Goal: Task Accomplishment & Management: Manage account settings

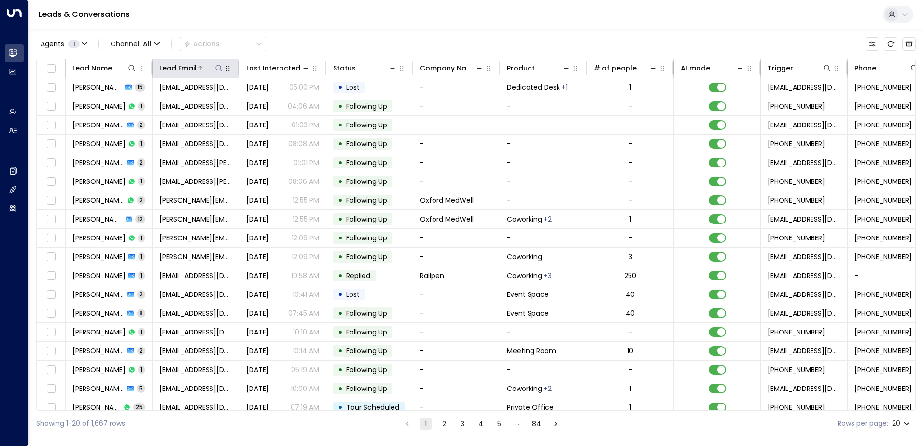
click at [218, 67] on icon at bounding box center [219, 68] width 8 height 8
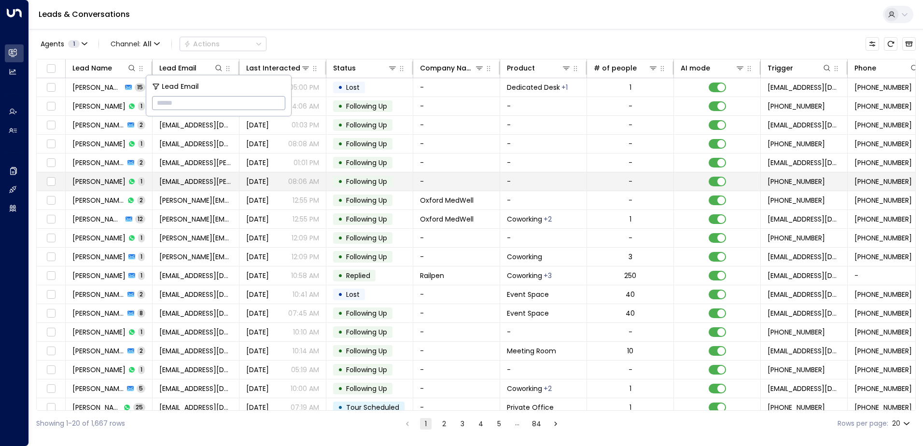
type input "**********"
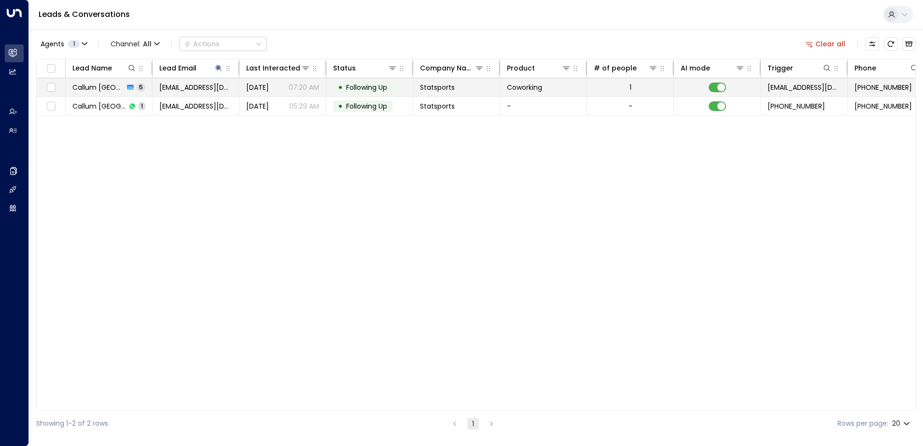
click at [363, 91] on span "Following Up" at bounding box center [366, 88] width 41 height 10
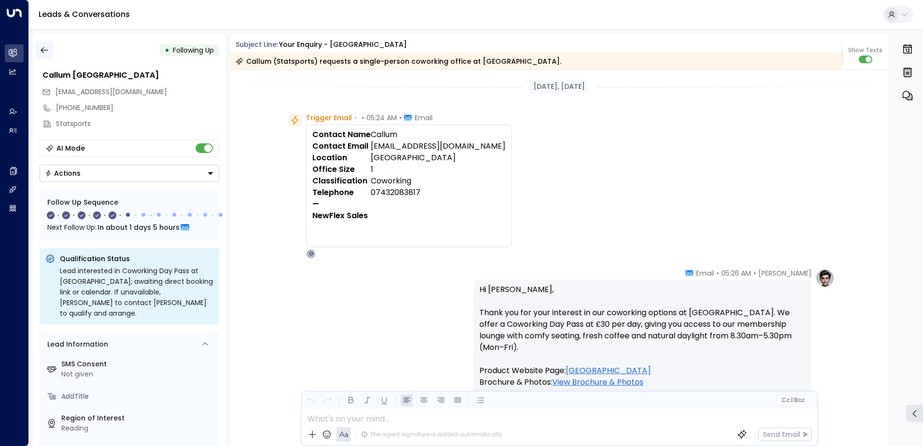
click at [47, 51] on icon "button" at bounding box center [45, 50] width 10 height 10
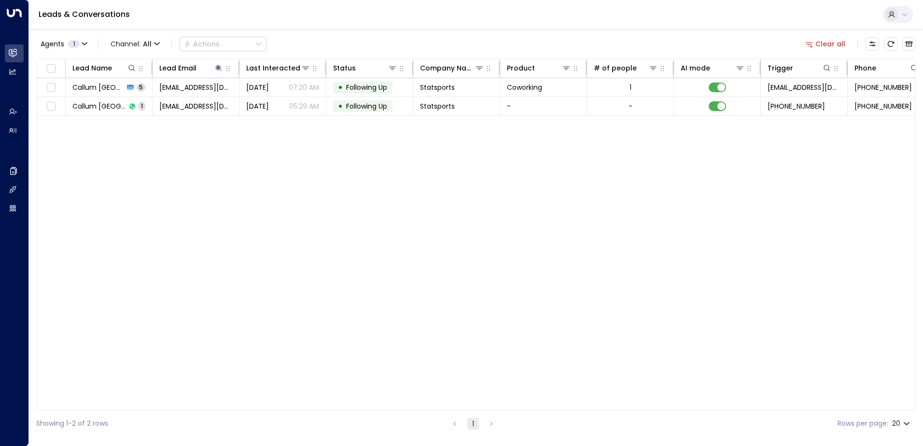
click at [831, 42] on button "Clear all" at bounding box center [825, 44] width 48 height 14
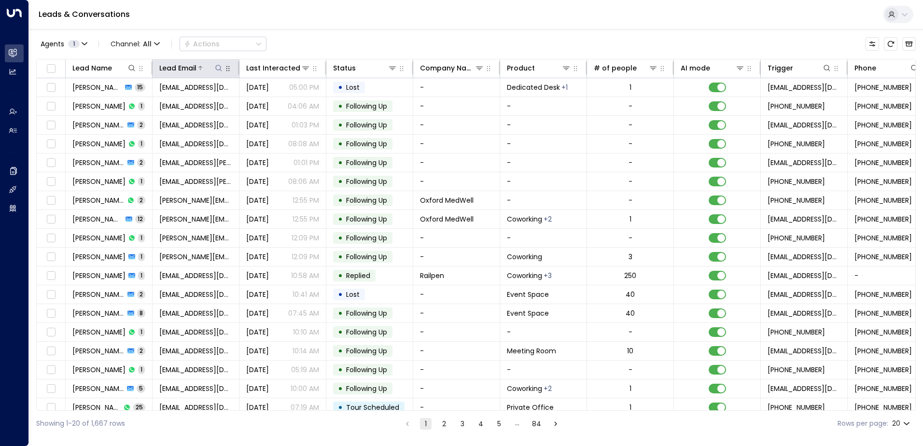
click at [216, 68] on icon at bounding box center [219, 68] width 8 height 8
type input "**********"
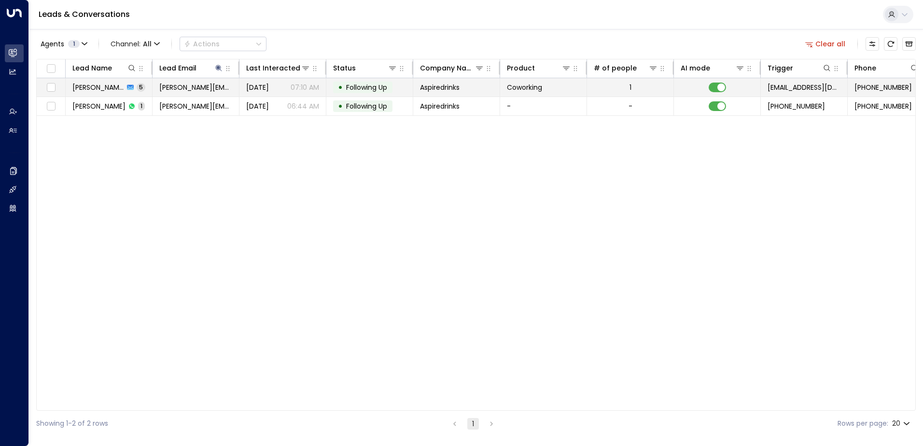
click at [375, 88] on span "Following Up" at bounding box center [366, 88] width 41 height 10
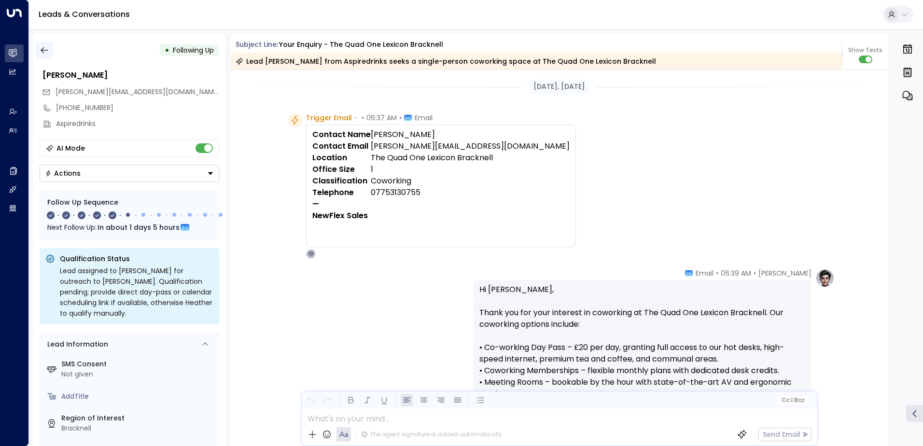
click at [48, 50] on icon "button" at bounding box center [45, 50] width 10 height 10
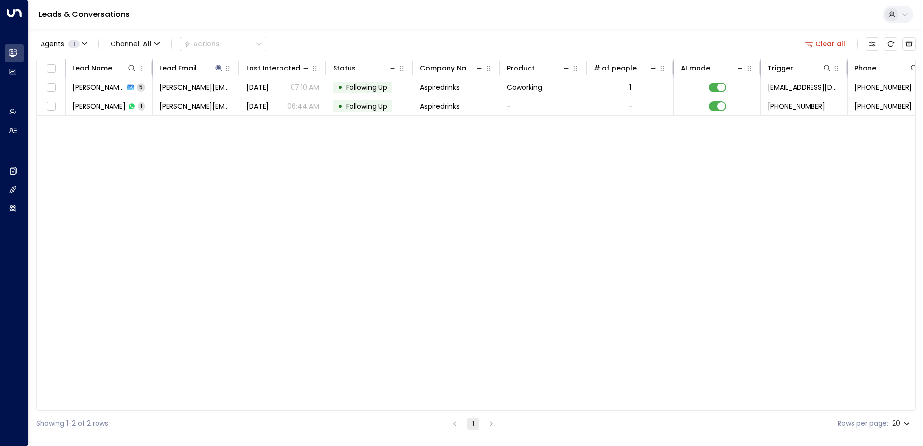
click at [827, 42] on button "Clear all" at bounding box center [825, 44] width 48 height 14
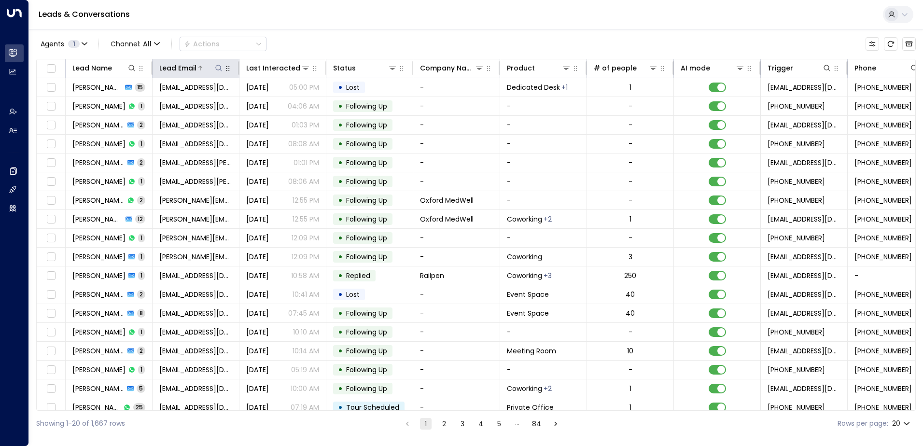
click at [216, 66] on icon at bounding box center [218, 68] width 6 height 6
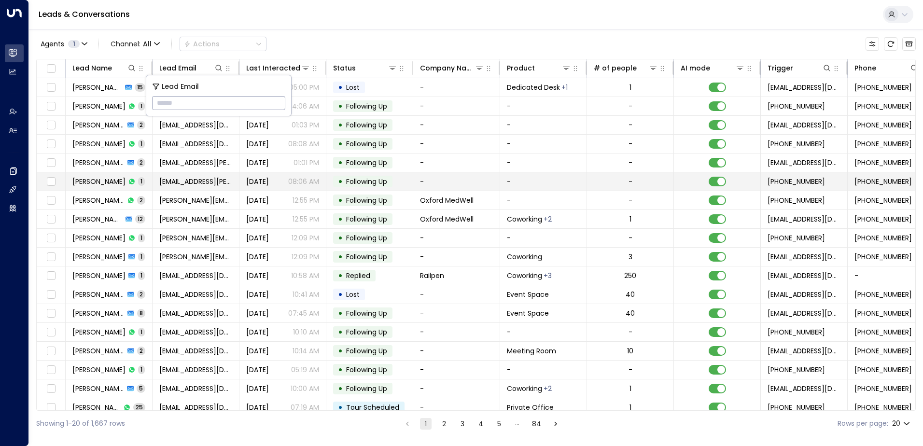
type input "**********"
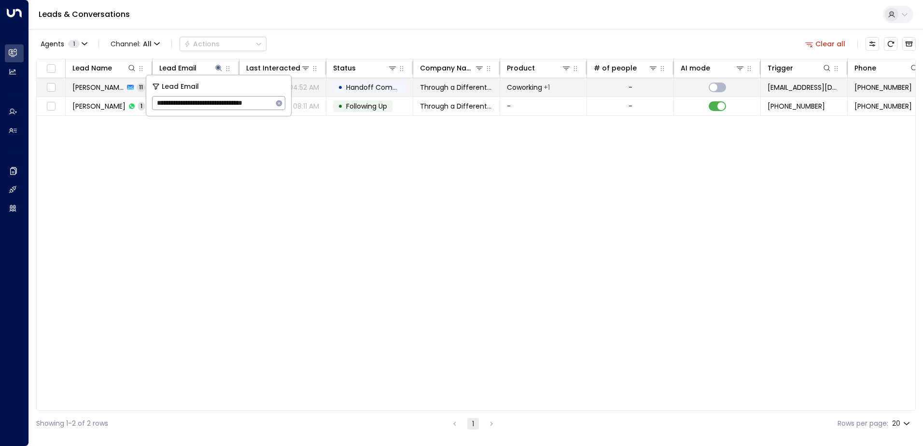
click at [375, 84] on span "Handoff Completed" at bounding box center [380, 88] width 68 height 10
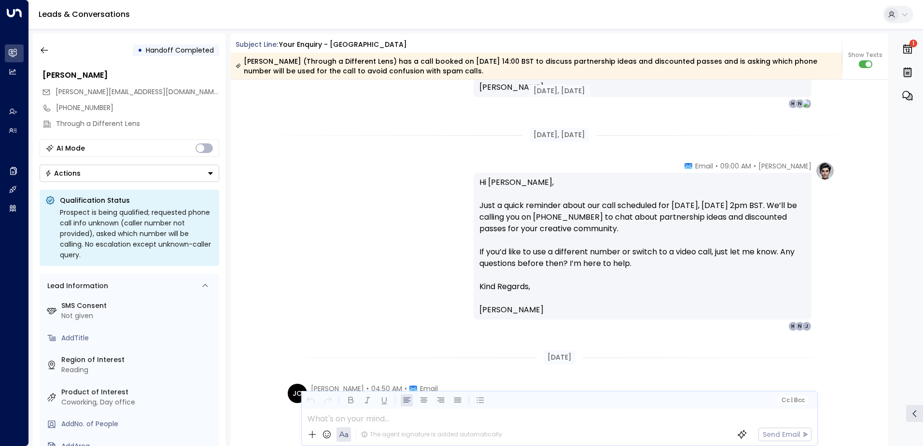
scroll to position [2851, 0]
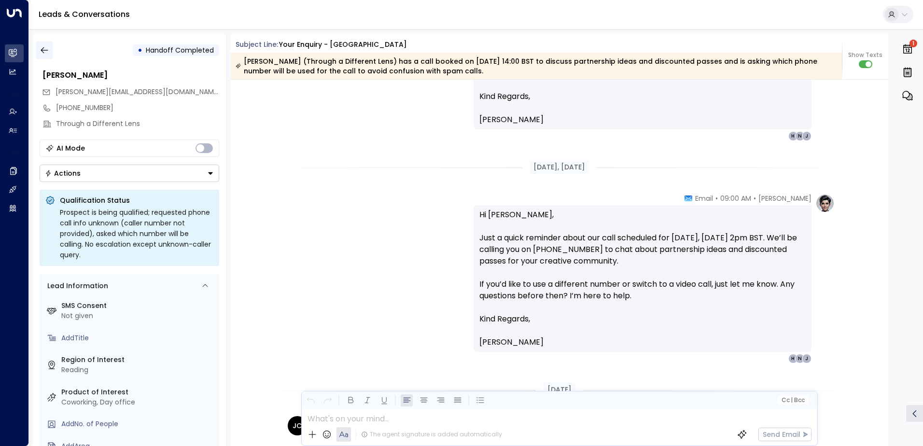
click at [45, 50] on icon "button" at bounding box center [44, 50] width 7 height 6
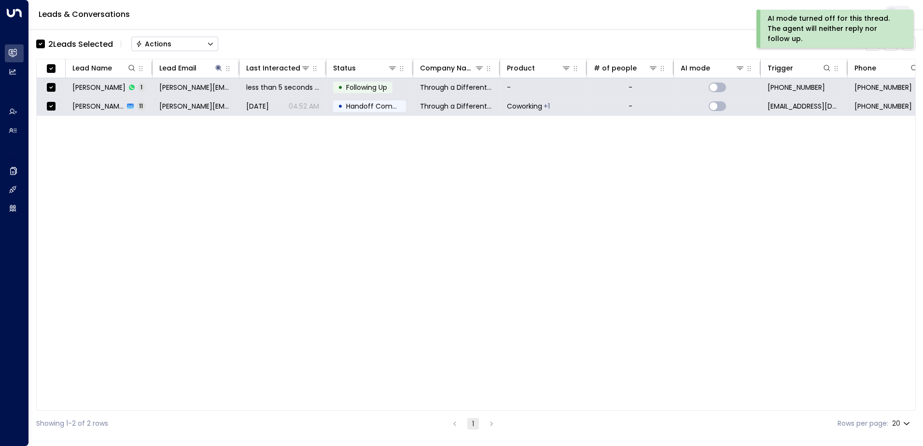
click at [173, 43] on button "Actions" at bounding box center [174, 44] width 87 height 14
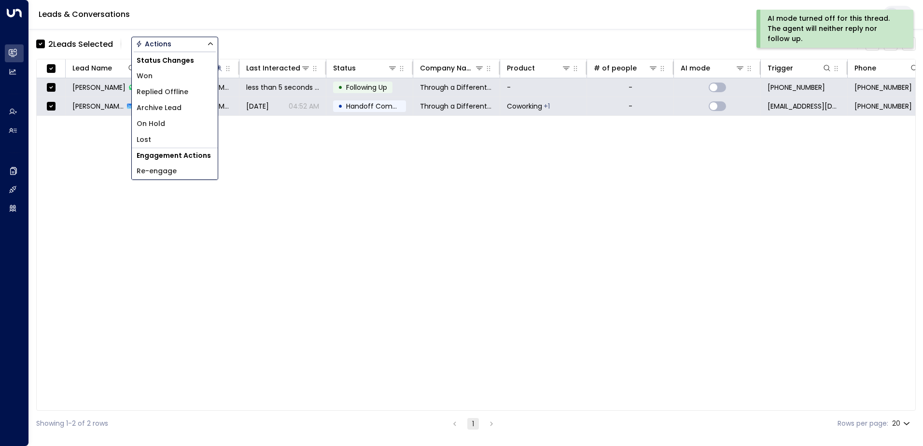
click at [168, 107] on span "Archive Lead" at bounding box center [159, 108] width 45 height 10
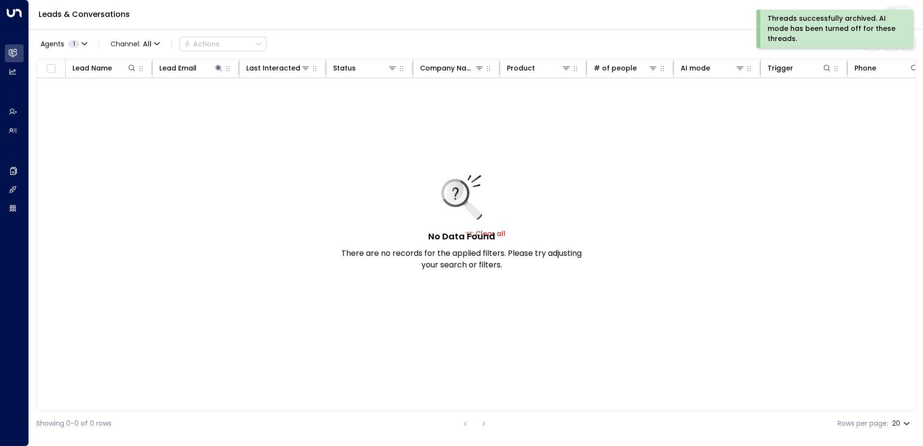
click at [816, 25] on div "Threads successfully archived. AI mode has been turned off for these threads." at bounding box center [834, 29] width 133 height 30
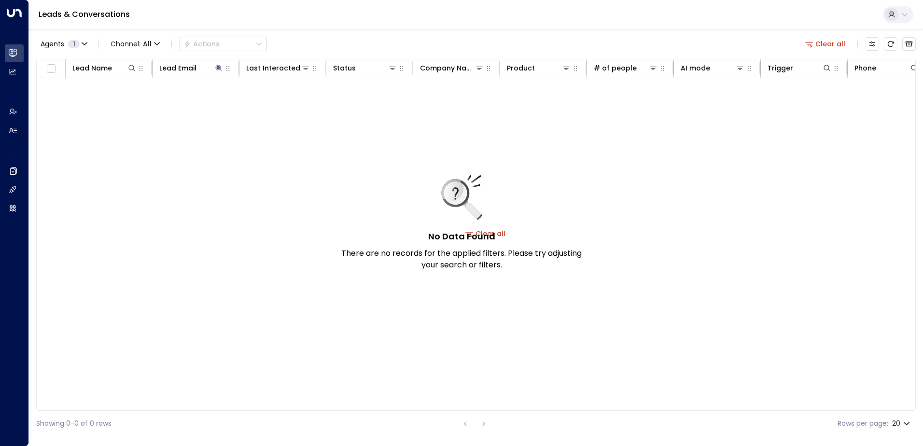
click at [837, 43] on button "Clear all" at bounding box center [825, 44] width 48 height 14
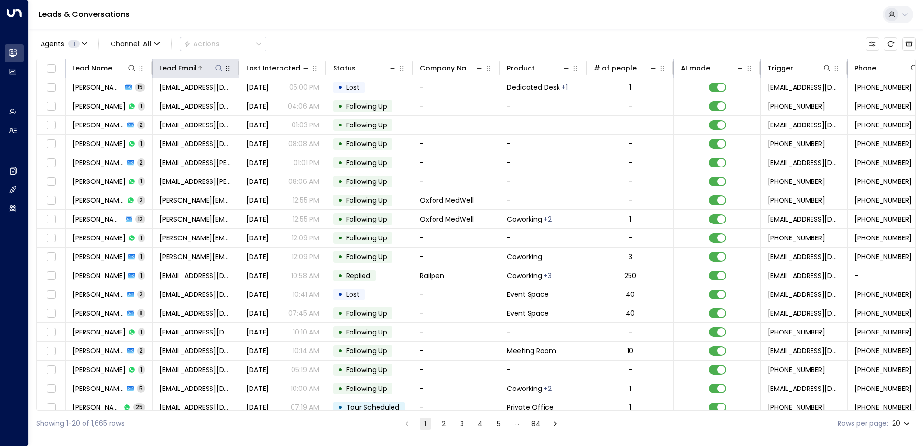
click at [218, 66] on icon at bounding box center [219, 68] width 8 height 8
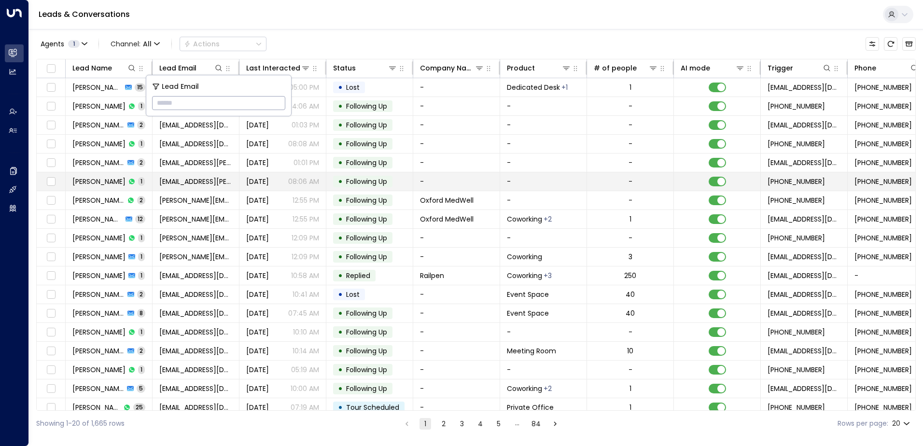
type input "**********"
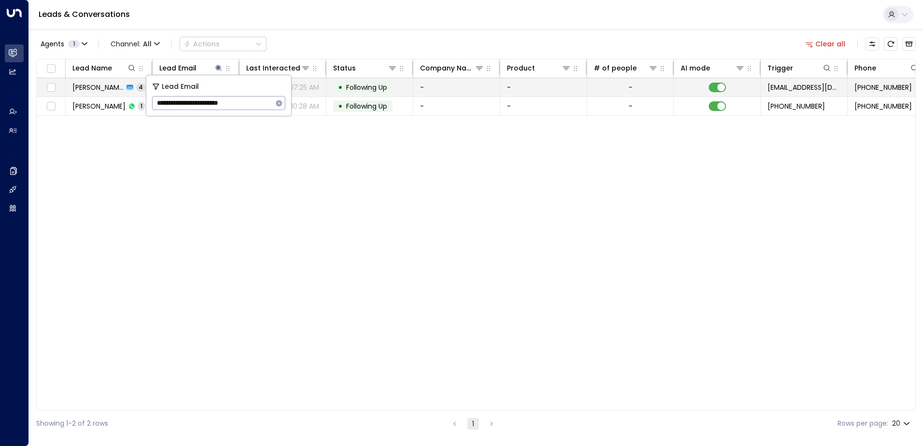
click at [370, 86] on span "Following Up" at bounding box center [366, 88] width 41 height 10
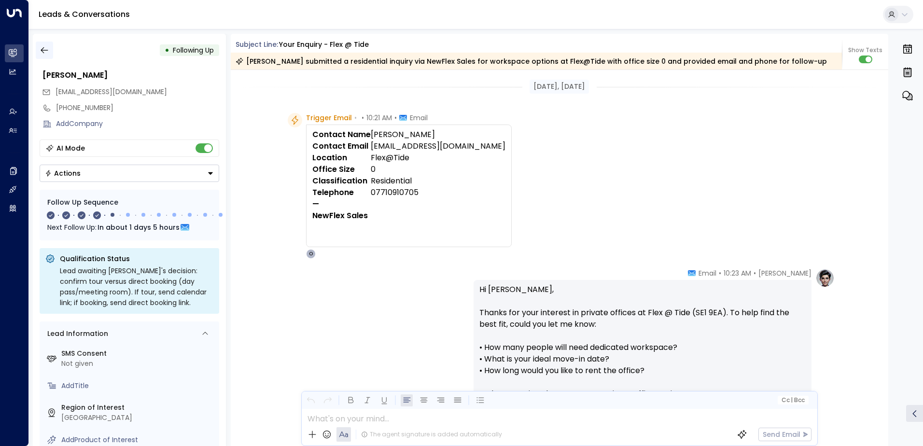
click at [42, 51] on icon "button" at bounding box center [45, 50] width 10 height 10
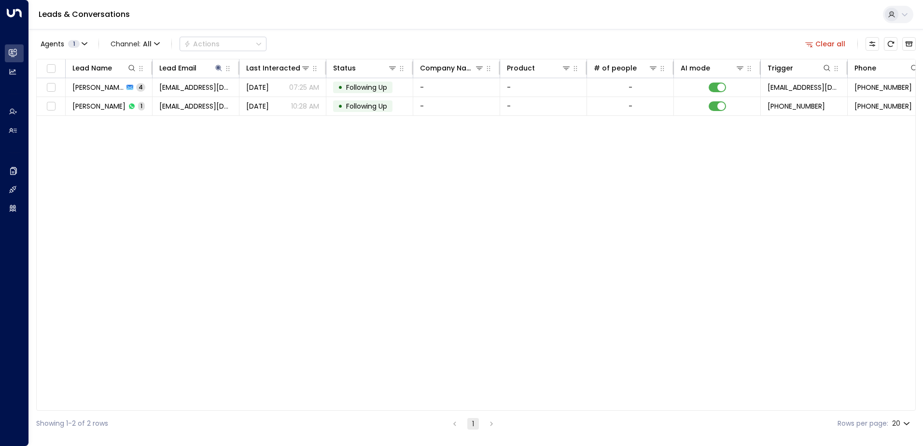
click at [827, 44] on button "Clear all" at bounding box center [825, 44] width 48 height 14
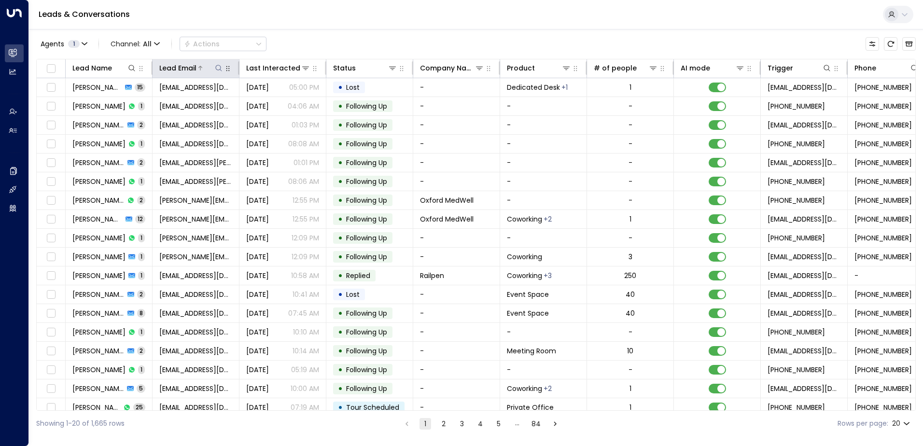
click at [219, 67] on icon at bounding box center [219, 68] width 8 height 8
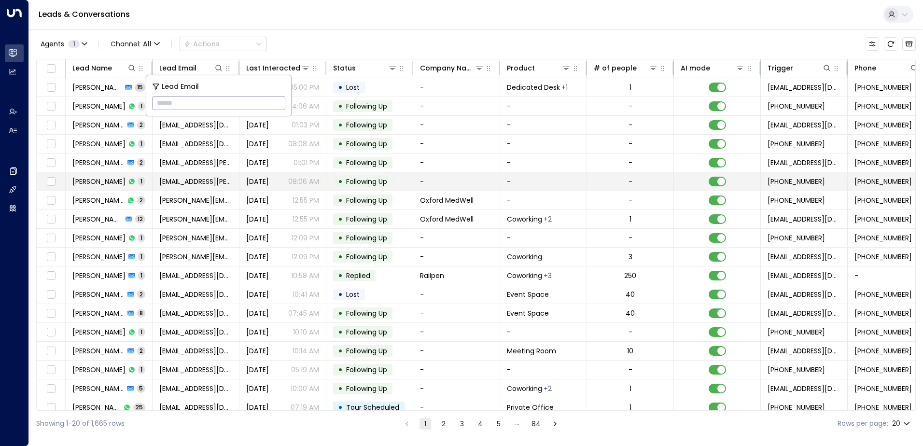
type input "**********"
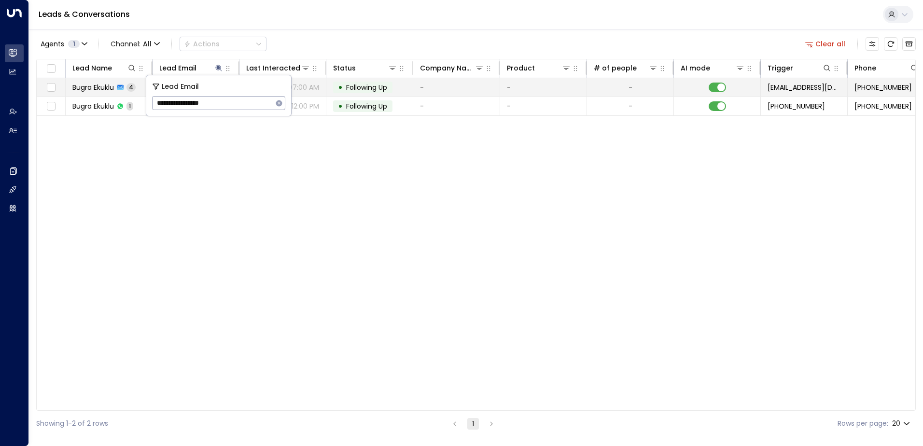
click at [359, 84] on span "Following Up" at bounding box center [366, 88] width 41 height 10
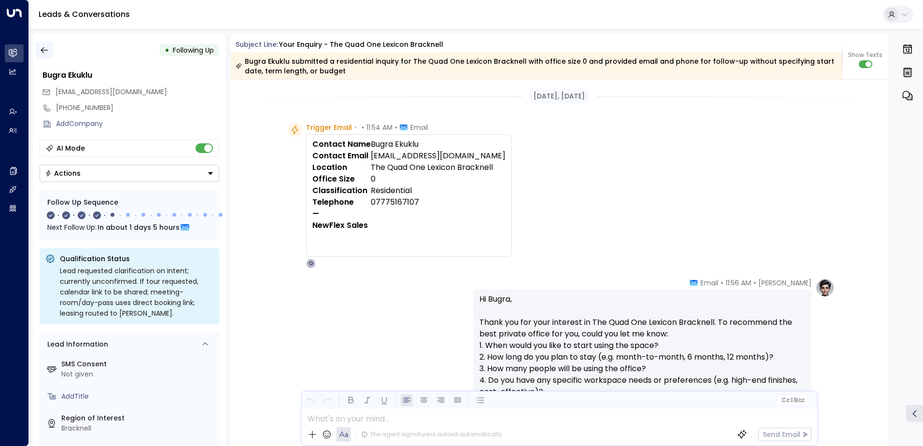
click at [47, 54] on icon "button" at bounding box center [45, 50] width 10 height 10
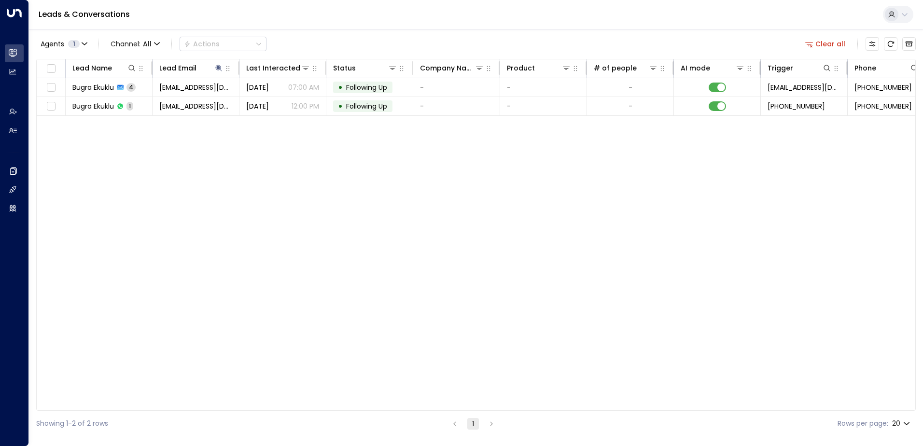
click at [832, 43] on button "Clear all" at bounding box center [825, 44] width 48 height 14
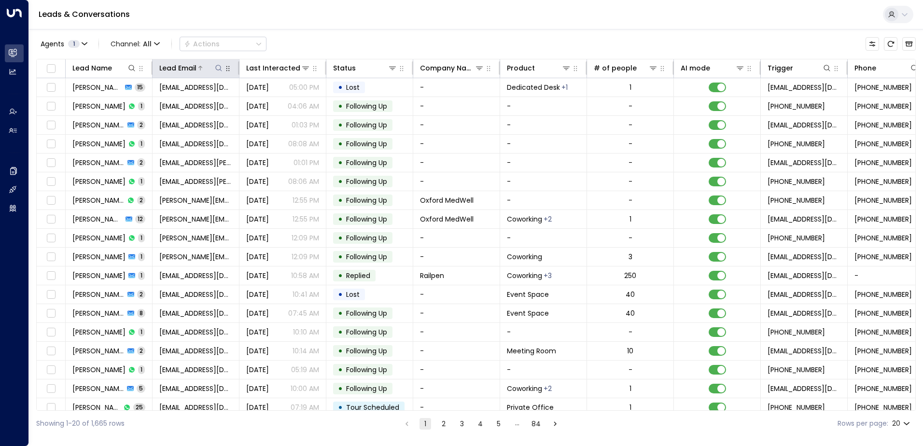
click at [219, 69] on icon at bounding box center [219, 68] width 8 height 8
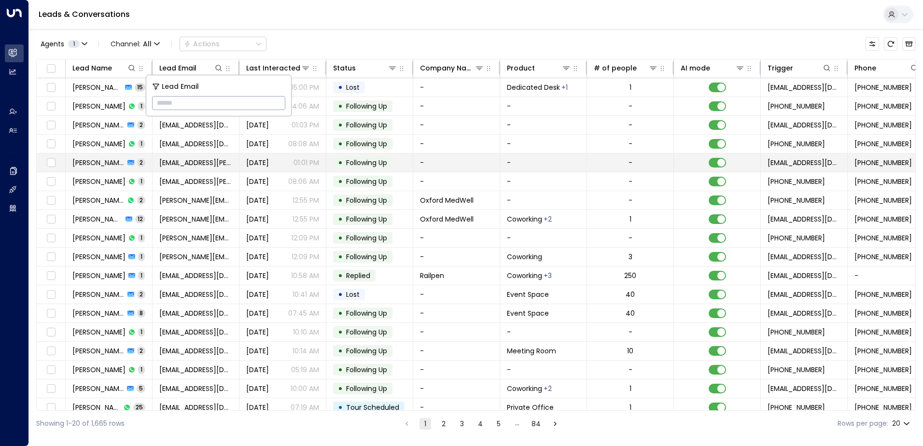
type input "**********"
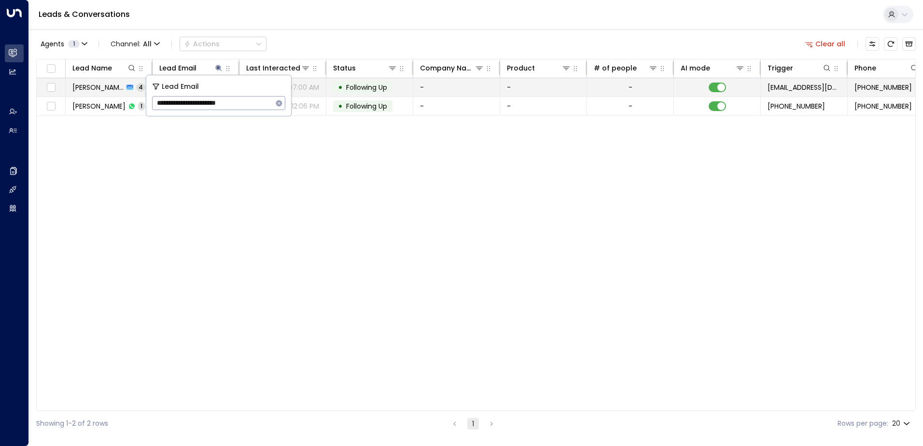
click at [366, 90] on span "Following Up" at bounding box center [366, 88] width 41 height 10
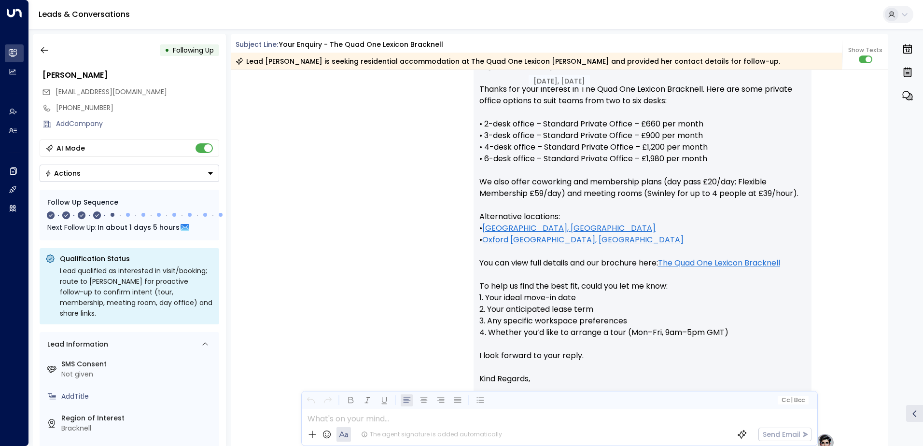
scroll to position [152, 0]
